Goal: Task Accomplishment & Management: Use online tool/utility

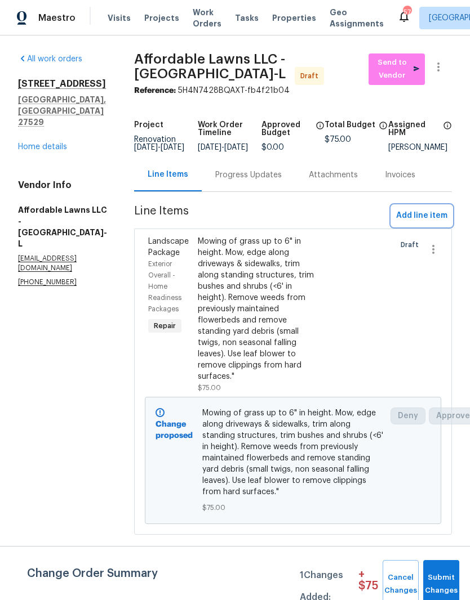
click at [441, 223] on span "Add line item" at bounding box center [421, 216] width 51 height 14
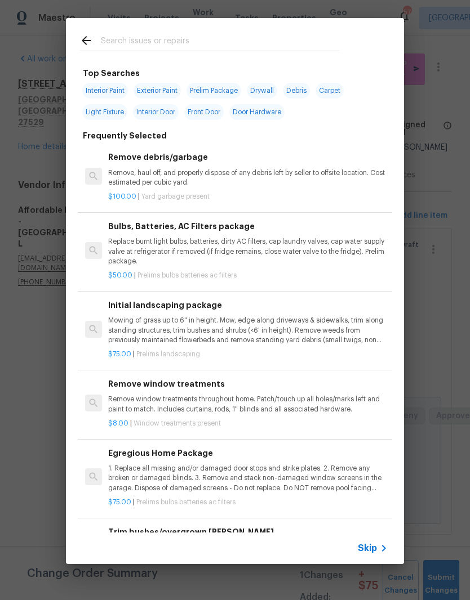
click at [128, 42] on input "text" at bounding box center [220, 42] width 239 height 17
click at [128, 41] on input "text" at bounding box center [220, 42] width 239 height 17
type input "[PERSON_NAME]"
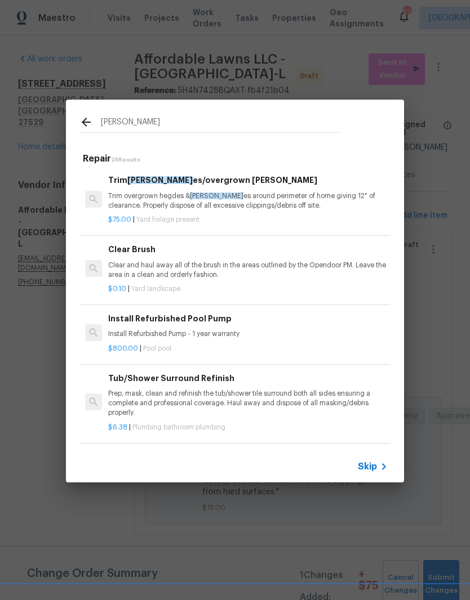
click at [131, 207] on p "Trim overgrown hegdes & [PERSON_NAME] around perimeter of home giving 12" of cl…" at bounding box center [247, 200] width 279 height 19
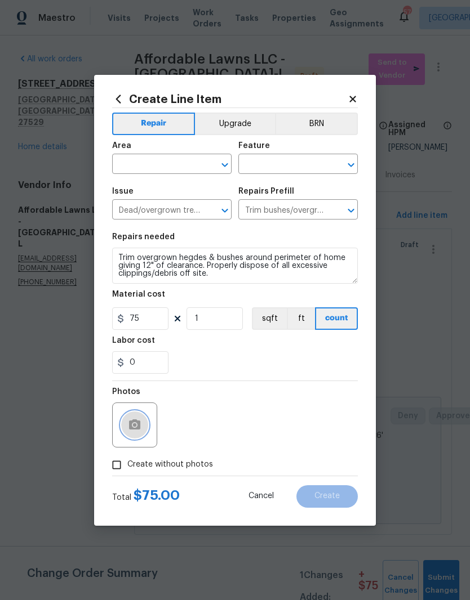
click at [127, 426] on button "button" at bounding box center [134, 425] width 27 height 27
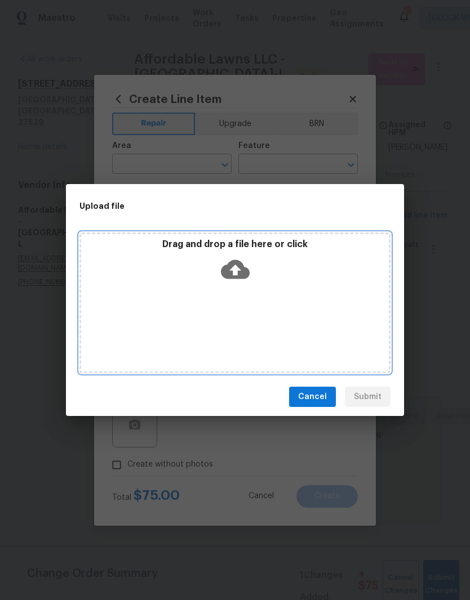
click at [238, 272] on icon at bounding box center [235, 269] width 29 height 19
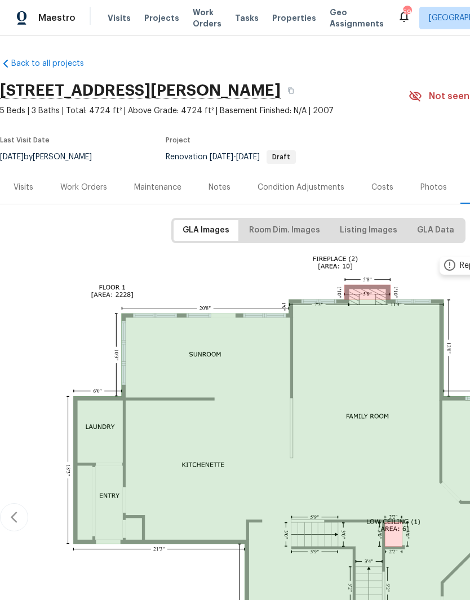
click at [84, 190] on div "Work Orders" at bounding box center [83, 187] width 47 height 11
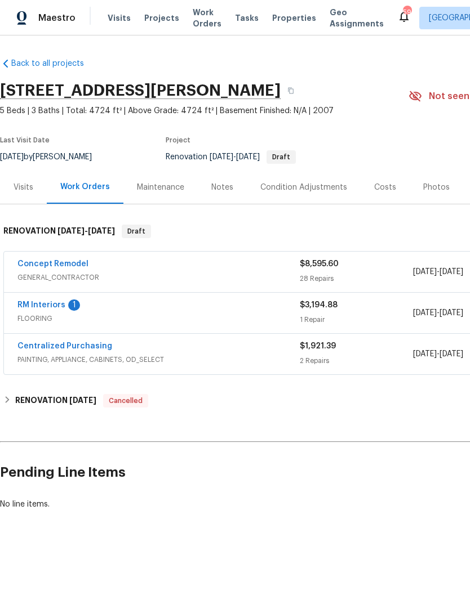
click at [35, 307] on link "RM Interiors" at bounding box center [41, 305] width 48 height 8
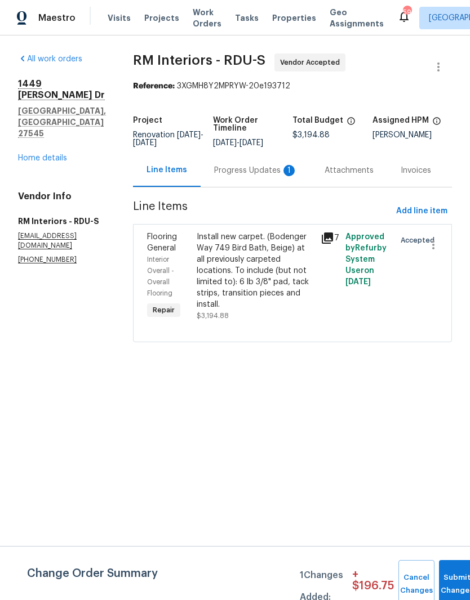
click at [331, 172] on div "Attachments" at bounding box center [348, 170] width 49 height 11
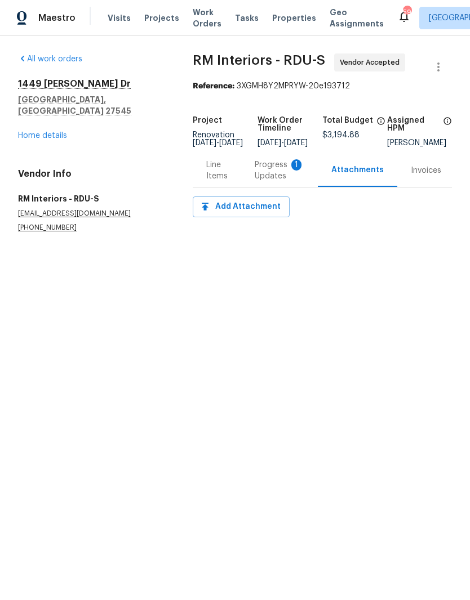
click at [266, 177] on div "Progress Updates 1" at bounding box center [279, 170] width 50 height 23
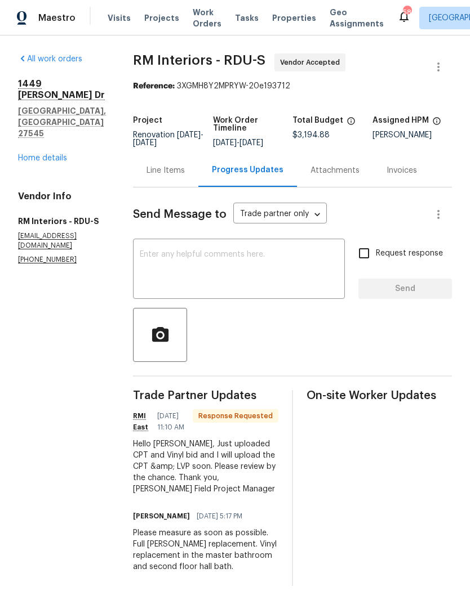
click at [311, 170] on div "Attachments" at bounding box center [334, 170] width 49 height 11
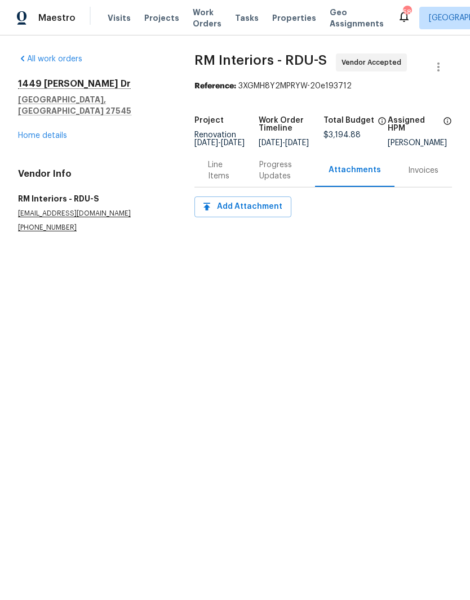
click at [417, 176] on div "Invoices" at bounding box center [423, 170] width 30 height 11
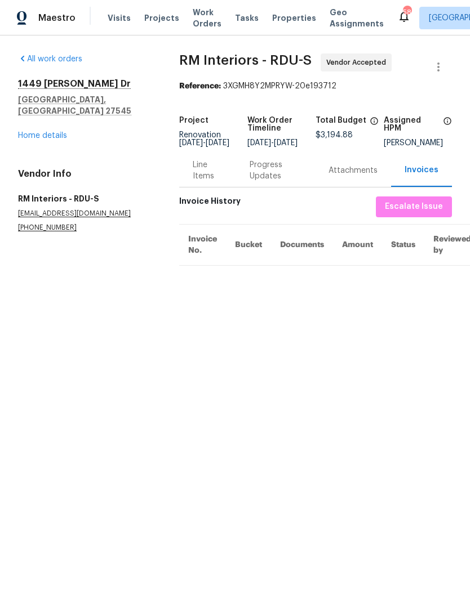
click at [348, 168] on div "Attachments" at bounding box center [353, 170] width 76 height 33
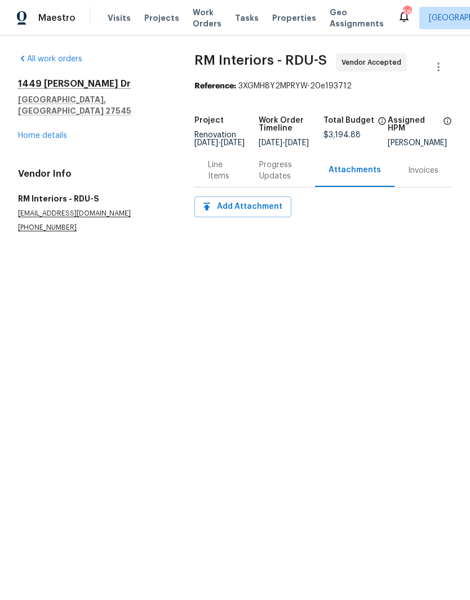
click at [208, 182] on div "Line Items" at bounding box center [220, 170] width 24 height 23
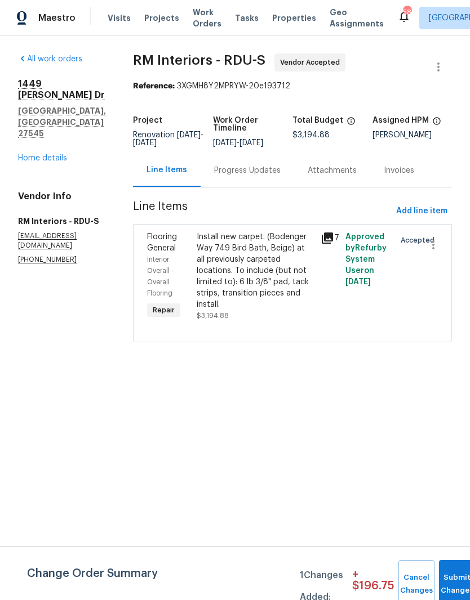
click at [223, 292] on div "Install new carpet. (Bodenger Way 749 Bird Bath, Beige) at all previously carpe…" at bounding box center [254, 270] width 117 height 79
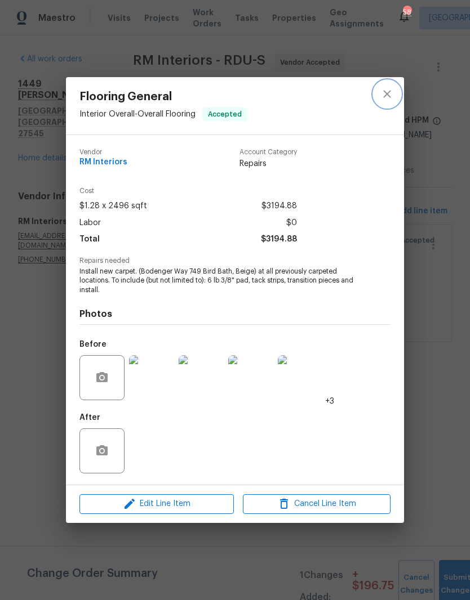
click at [386, 95] on icon "close" at bounding box center [386, 94] width 7 height 7
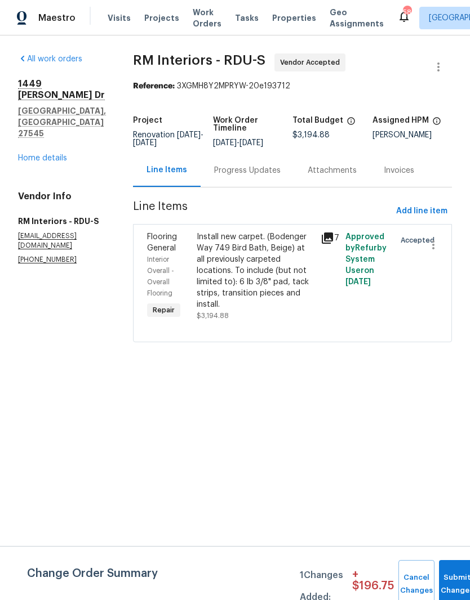
click at [214, 168] on div "Progress Updates" at bounding box center [247, 170] width 66 height 11
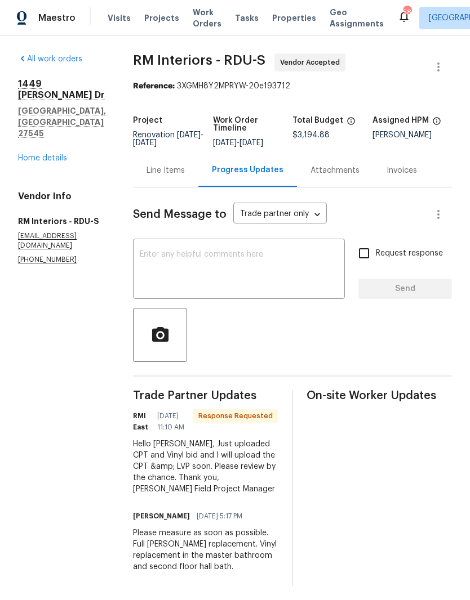
click at [308, 160] on div "Attachments" at bounding box center [335, 170] width 76 height 33
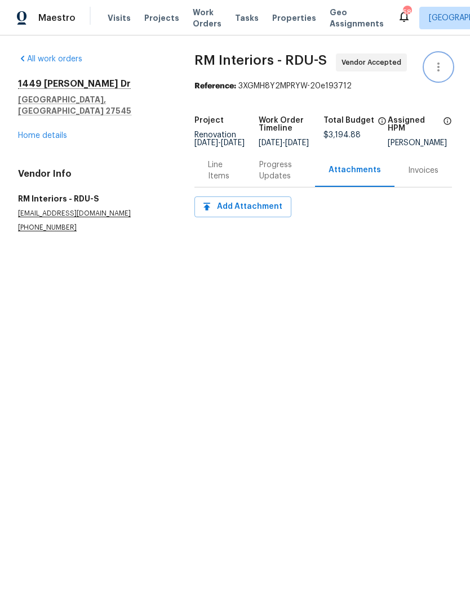
click at [434, 73] on icon "button" at bounding box center [438, 67] width 14 height 14
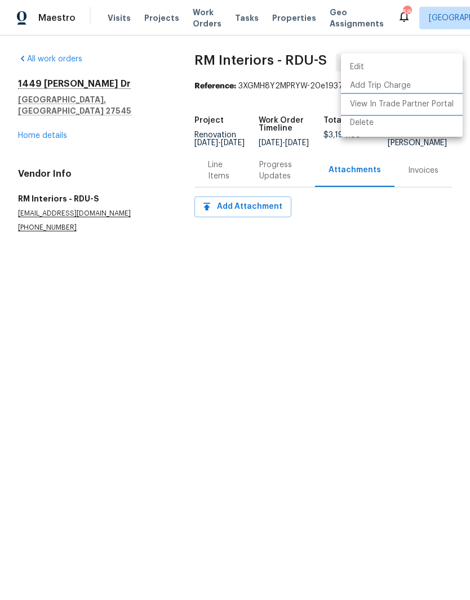
click at [436, 106] on li "View In Trade Partner Portal" at bounding box center [402, 104] width 122 height 19
